Goal: Navigation & Orientation: Find specific page/section

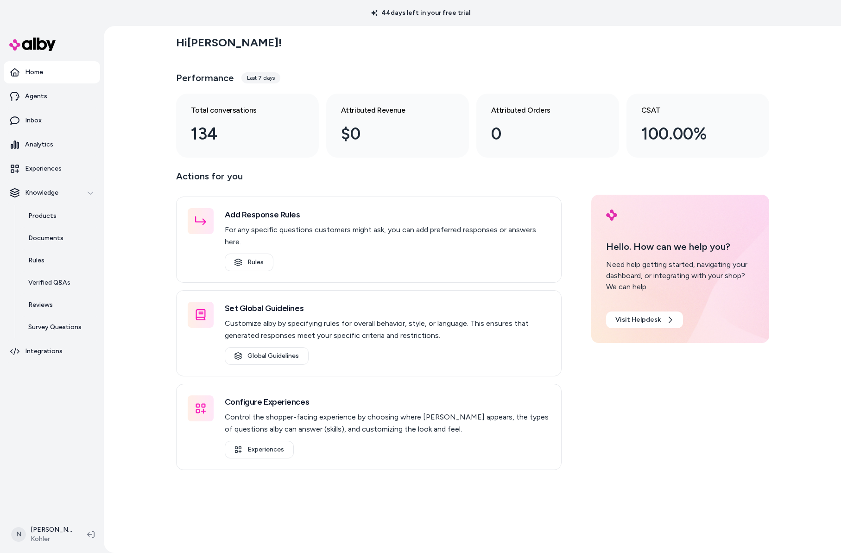
scroll to position [0, 0]
click at [45, 118] on link "Inbox" at bounding box center [52, 120] width 96 height 22
click at [46, 114] on link "Inbox" at bounding box center [52, 120] width 96 height 22
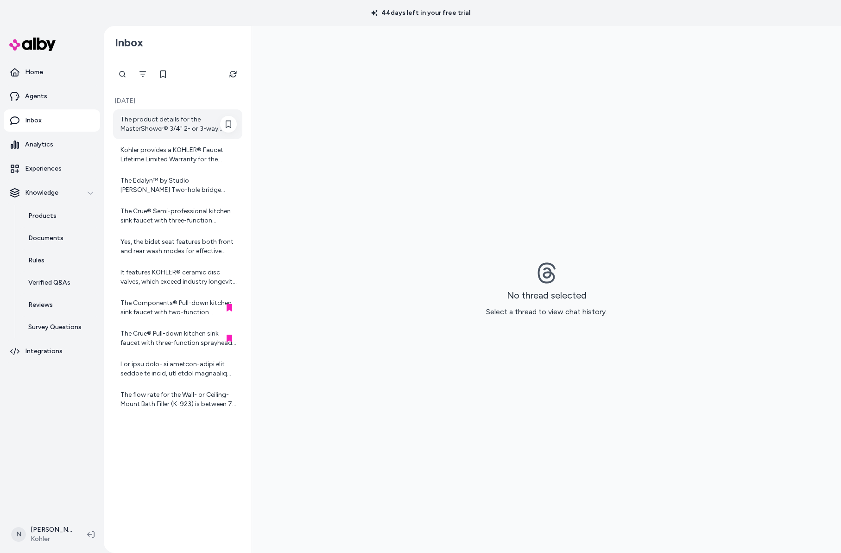
click at [180, 130] on div "The product details for the MasterShower® 3/4" 2- or 3-way transfer valve do no…" at bounding box center [179, 124] width 116 height 19
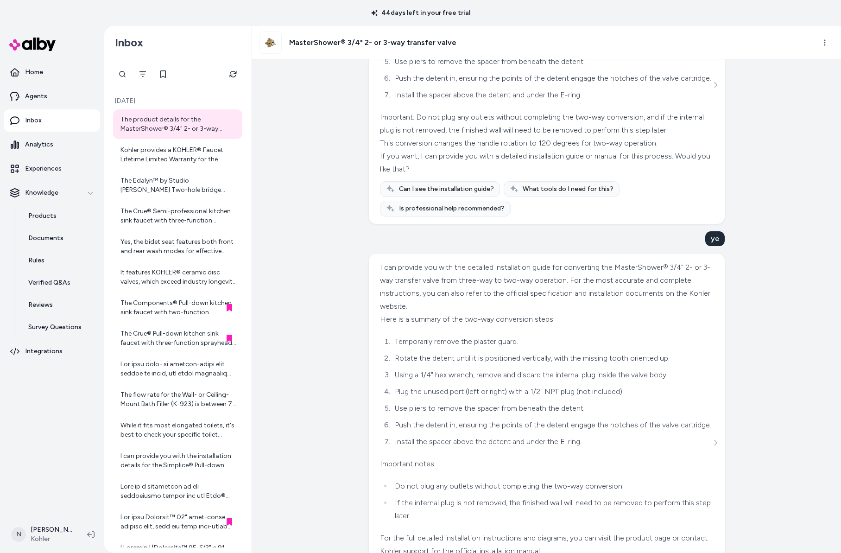
scroll to position [1283, 0]
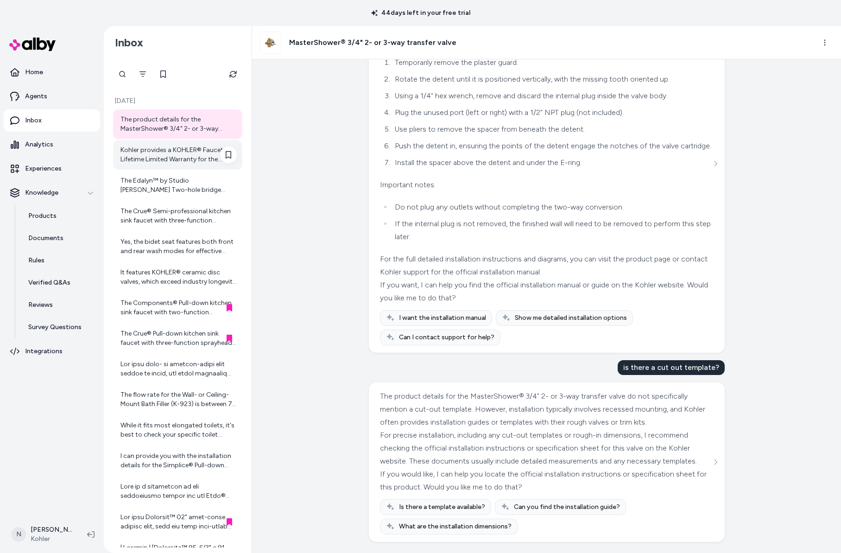
click at [156, 155] on div "Kohler provides a KOHLER® Faucet Lifetime Limited Warranty for the Components® …" at bounding box center [179, 155] width 116 height 19
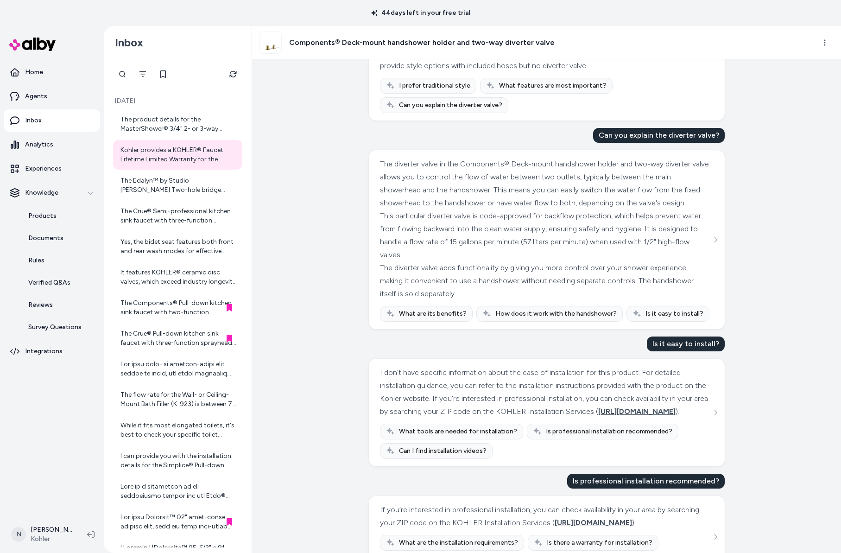
scroll to position [709, 0]
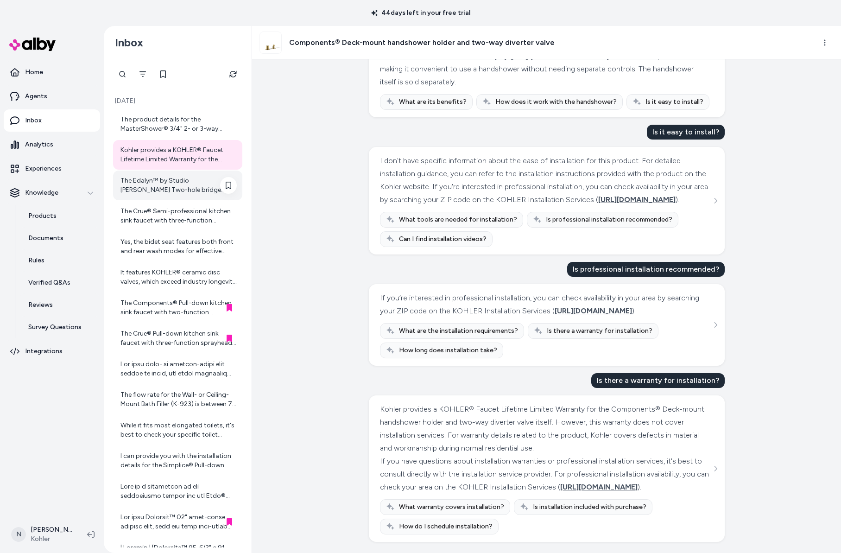
click at [181, 187] on div "The Edalyn™ by Studio McGee Two-hole bridge kitchen sink faucet with side spray…" at bounding box center [179, 185] width 116 height 19
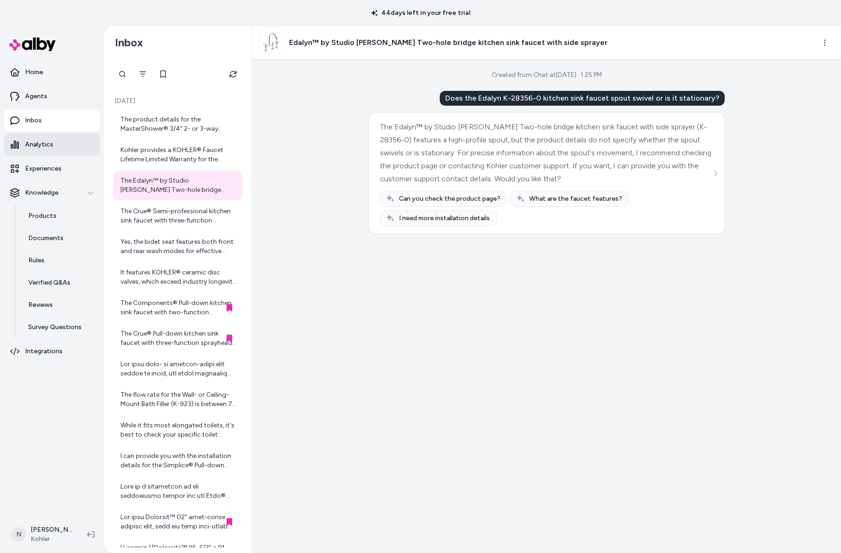
click at [49, 144] on p "Analytics" at bounding box center [39, 144] width 28 height 9
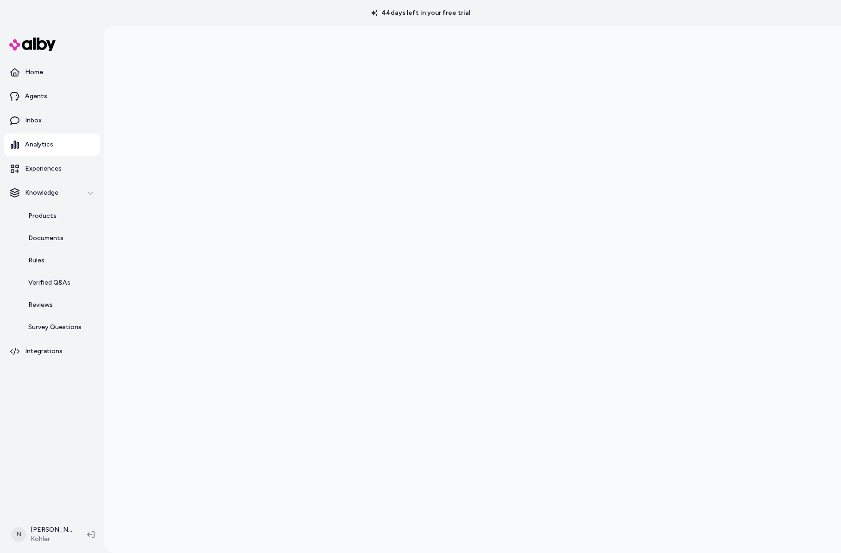
scroll to position [6, 0]
